Goal: Find specific fact: Find specific page/section

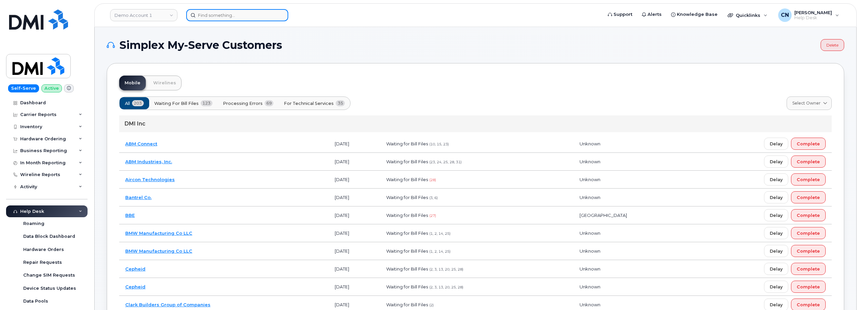
click at [216, 14] on input at bounding box center [237, 15] width 102 height 12
paste input "Q627287"
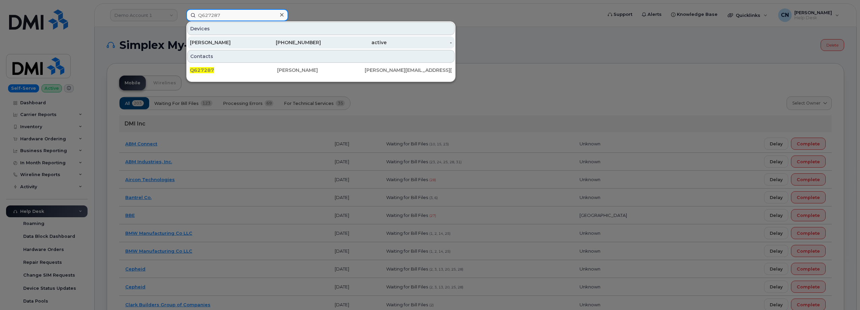
type input "Q627287"
click at [227, 45] on div "Richard Jenkins" at bounding box center [223, 42] width 66 height 7
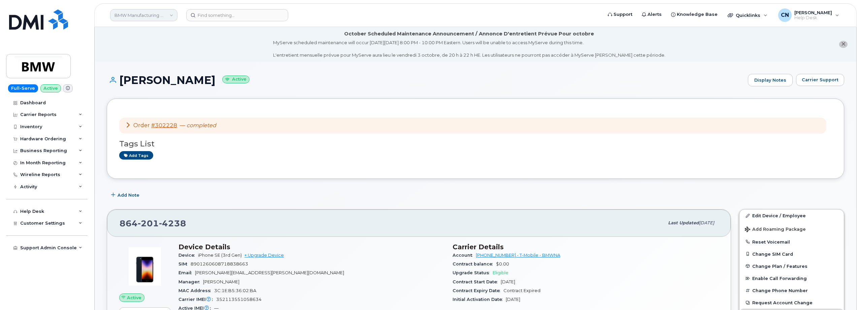
drag, startPoint x: 209, startPoint y: 81, endPoint x: 122, endPoint y: 9, distance: 112.8
click at [121, 74] on h1 "Richard Jenkins Active" at bounding box center [426, 80] width 638 height 12
copy h1 "Richard Jenkins"
click at [218, 18] on input at bounding box center [237, 15] width 102 height 12
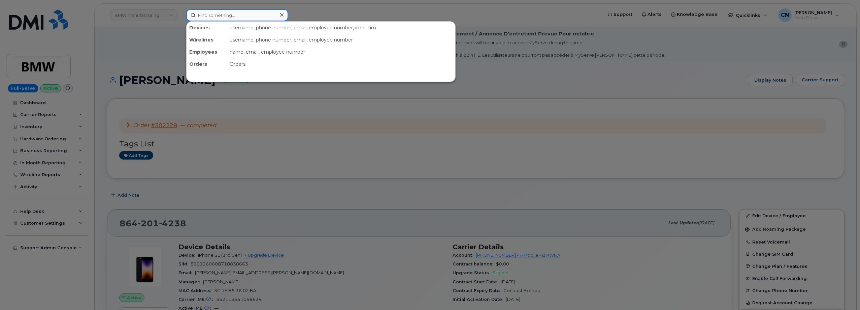
paste input "4159187821"
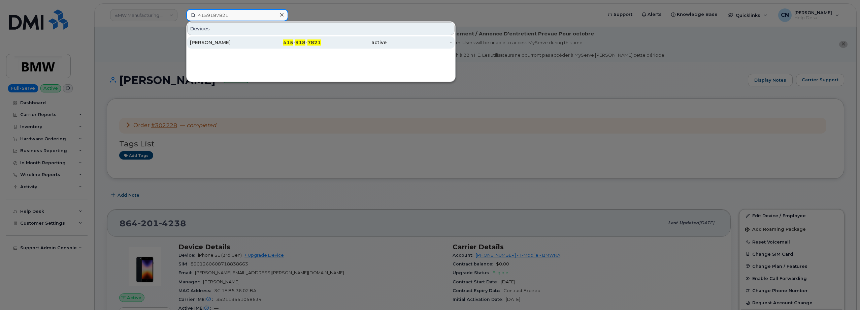
type input "4159187821"
click at [204, 46] on div "ANDRES RIOS" at bounding box center [223, 42] width 66 height 12
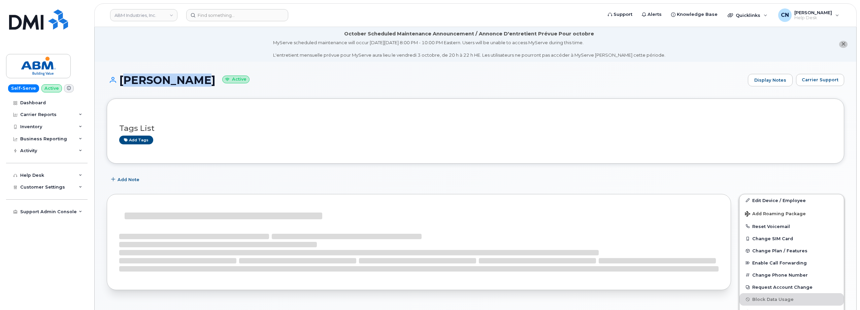
drag, startPoint x: 197, startPoint y: 42, endPoint x: 123, endPoint y: 74, distance: 81.2
click at [123, 74] on h1 "ANDRES RIOS Active" at bounding box center [426, 80] width 638 height 12
copy h1 "ANDRES RIOS"
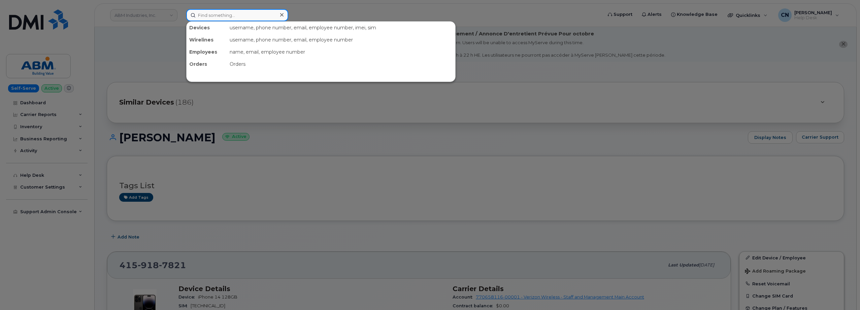
click at [206, 13] on input at bounding box center [237, 15] width 102 height 12
paste input "4152725667"
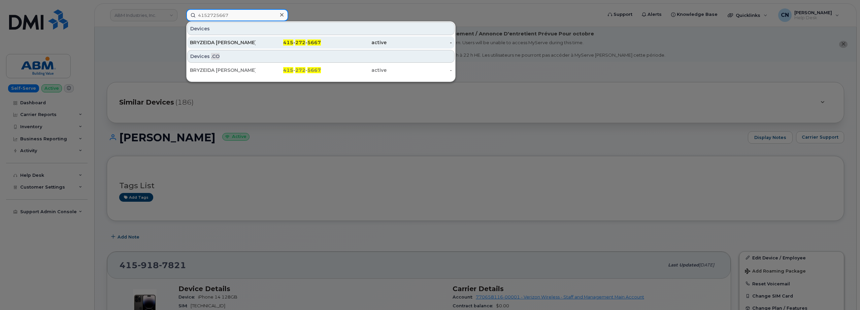
type input "4152725667"
click at [203, 42] on div "BRYZEIDA MURILLO YEPEZ" at bounding box center [223, 42] width 66 height 7
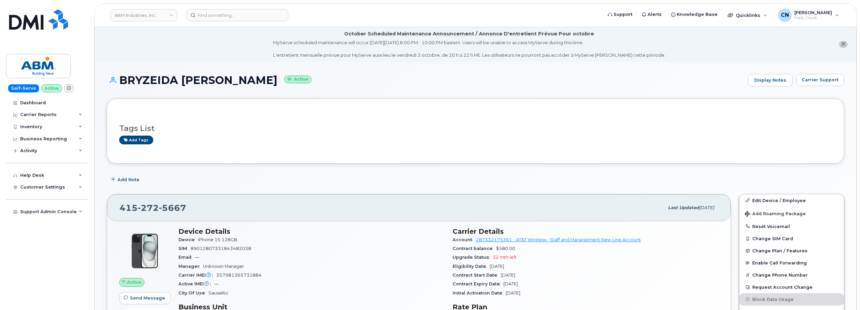
drag, startPoint x: 272, startPoint y: 78, endPoint x: 119, endPoint y: 76, distance: 152.3
click at [119, 76] on h1 "BRYZEIDA [PERSON_NAME] Active" at bounding box center [426, 80] width 638 height 12
copy h1 "BRYZEIDA [PERSON_NAME]"
click at [232, 274] on span "357981365731884" at bounding box center [238, 274] width 45 height 5
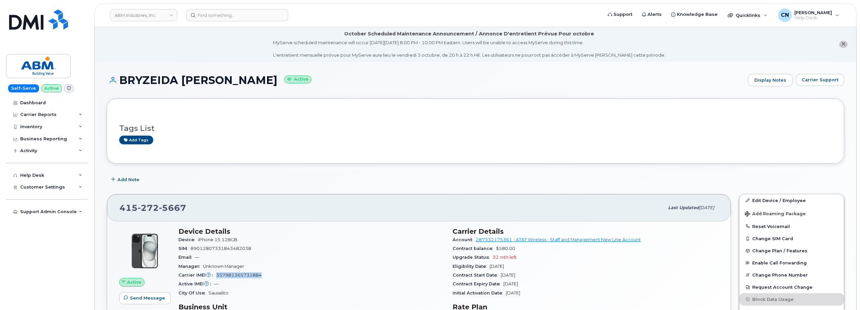
copy span "357981365731884"
drag, startPoint x: 857, startPoint y: 154, endPoint x: 839, endPoint y: 108, distance: 49.0
click at [830, 77] on span "Carrier Support" at bounding box center [820, 79] width 37 height 6
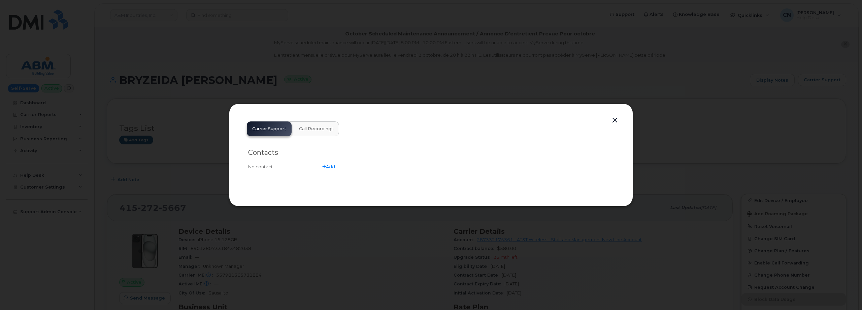
click at [618, 121] on button "button" at bounding box center [615, 120] width 10 height 9
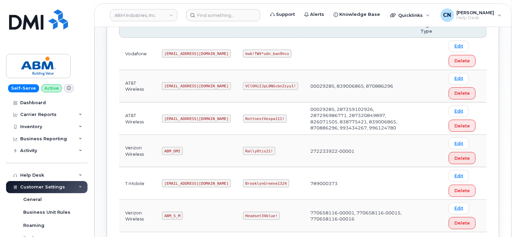
scroll to position [135, 0]
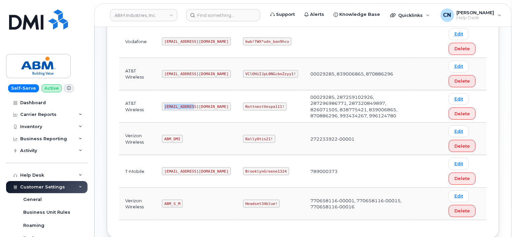
drag, startPoint x: 163, startPoint y: 105, endPoint x: 194, endPoint y: 105, distance: 31.0
click at [194, 105] on code "[EMAIL_ADDRESS][DOMAIN_NAME]" at bounding box center [196, 106] width 69 height 8
copy code "[EMAIL_ADDRESS][DOMAIN_NAME]"
drag, startPoint x: 220, startPoint y: 104, endPoint x: 270, endPoint y: 106, distance: 49.6
click at [269, 106] on td "RottnestVespa111!" at bounding box center [270, 106] width 67 height 32
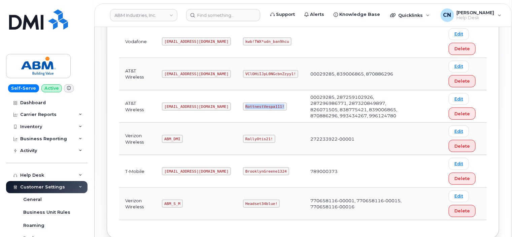
copy code "RottnestVespa111!"
